Goal: Register for event/course

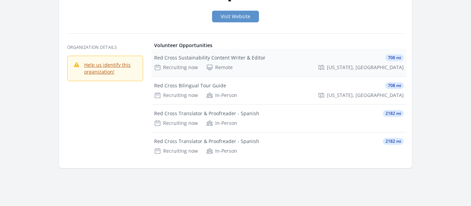
scroll to position [78, 0]
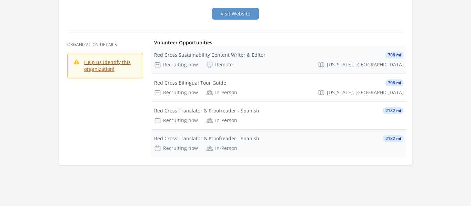
click at [224, 141] on div "Red Cross Translator & Proofreader - Spanish" at bounding box center [206, 138] width 105 height 7
click at [218, 112] on div "Red Cross Translator & Proofreader - Spanish" at bounding box center [206, 110] width 105 height 7
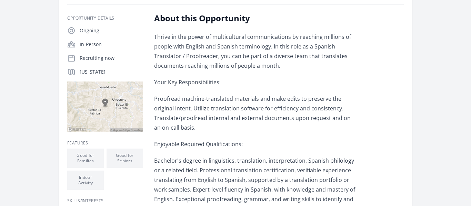
scroll to position [131, 0]
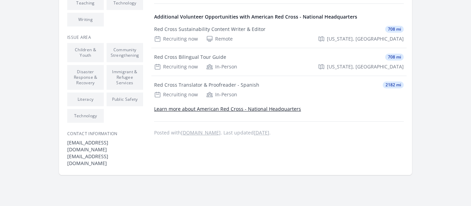
scroll to position [414, 0]
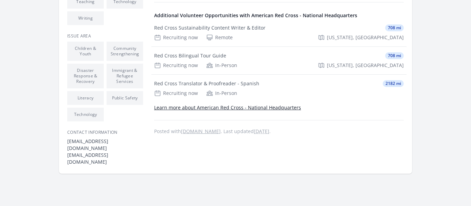
click at [187, 110] on link "Learn more about American Red Cross - National Headquarters" at bounding box center [227, 107] width 147 height 7
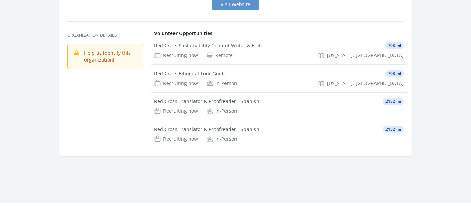
scroll to position [87, 0]
click at [239, 8] on link "Visit Website" at bounding box center [235, 4] width 47 height 12
click at [218, 105] on div "Red Cross Translator & Proofreader - Spanish 2182 mi Recruiting now In-Person" at bounding box center [278, 106] width 255 height 28
click at [212, 130] on div "Red Cross Translator & Proofreader - Spanish" at bounding box center [206, 129] width 105 height 7
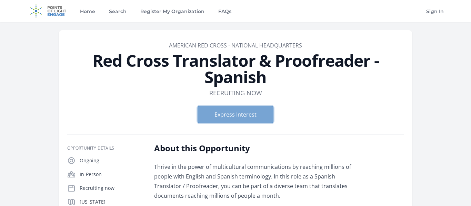
click at [225, 114] on button "Express Interest" at bounding box center [235, 114] width 76 height 17
click at [219, 114] on button "Express Interest" at bounding box center [235, 114] width 76 height 17
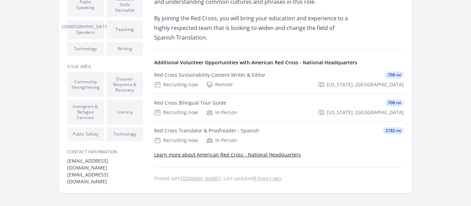
scroll to position [367, 0]
click at [241, 131] on div "Red Cross Translator & Proofreader - Spanish" at bounding box center [206, 130] width 105 height 7
click at [236, 154] on link "Learn more about American Red Cross - National Headquarters" at bounding box center [227, 154] width 147 height 7
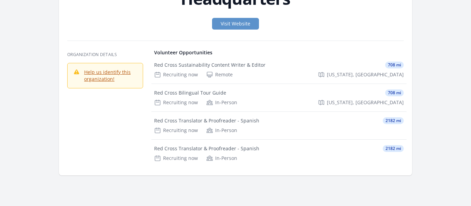
scroll to position [67, 0]
